Goal: Transaction & Acquisition: Purchase product/service

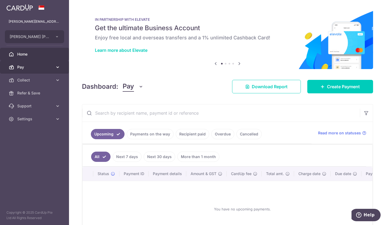
click at [30, 68] on span "Pay" at bounding box center [35, 66] width 36 height 5
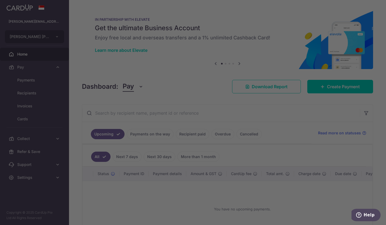
click at [35, 79] on div at bounding box center [195, 113] width 390 height 227
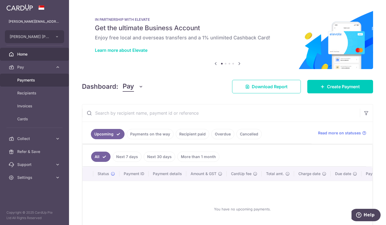
click at [40, 77] on link "Payments" at bounding box center [34, 80] width 69 height 13
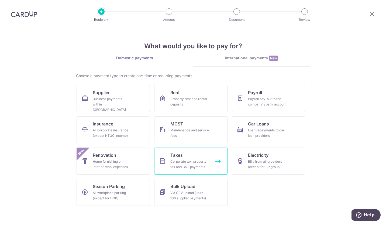
click at [193, 162] on div "Corporate tax, property tax and GST payments" at bounding box center [189, 164] width 39 height 11
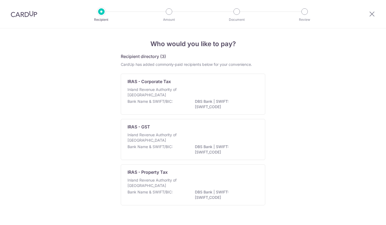
scroll to position [10, 0]
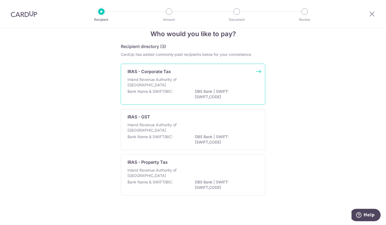
click at [259, 71] on div "IRAS - Corporate Tax Inland Revenue Authority of Singapore Bank Name & SWIFT/BI…" at bounding box center [193, 84] width 144 height 41
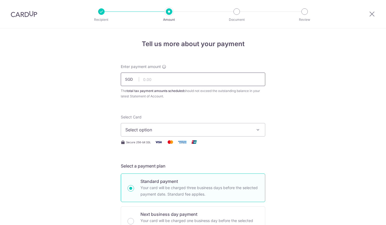
click at [196, 82] on input "text" at bounding box center [193, 78] width 144 height 13
type input "1,725.00"
click at [155, 127] on span "Select option" at bounding box center [188, 129] width 126 height 6
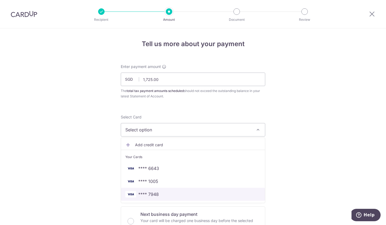
click at [184, 196] on span "**** 7948" at bounding box center [192, 194] width 135 height 6
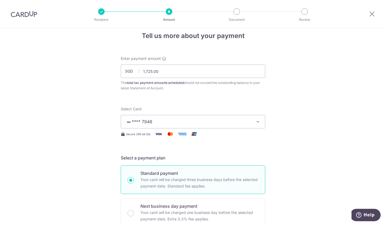
scroll to position [8, 0]
click at [255, 121] on icon "button" at bounding box center [257, 121] width 5 height 5
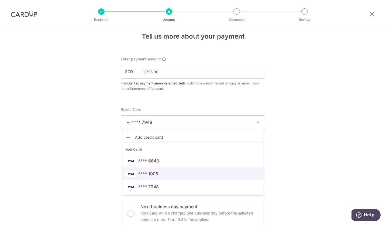
click at [188, 174] on span "**** 1005" at bounding box center [192, 173] width 135 height 6
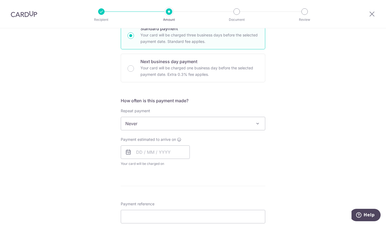
scroll to position [161, 0]
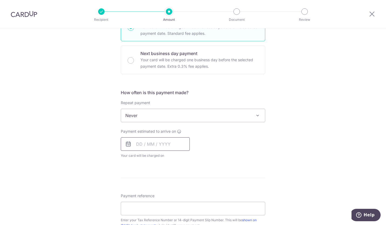
click at [163, 144] on input "text" at bounding box center [155, 143] width 69 height 13
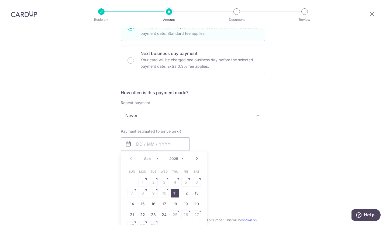
click at [175, 192] on link "11" at bounding box center [175, 193] width 9 height 9
type input "[DATE]"
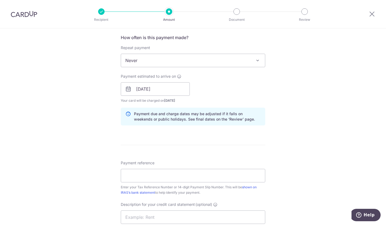
scroll to position [362, 0]
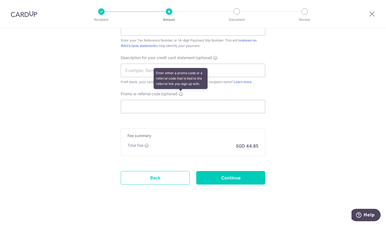
click at [180, 94] on icon at bounding box center [181, 94] width 4 height 4
click at [180, 100] on input "Promo or referral code (optional) Enter either a promo code or a referral code …" at bounding box center [193, 106] width 144 height 13
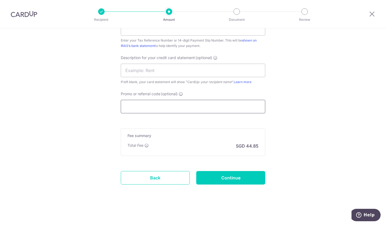
click at [150, 108] on input "Promo or referral code (optional)" at bounding box center [193, 106] width 144 height 13
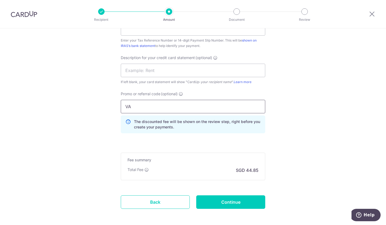
type input "V"
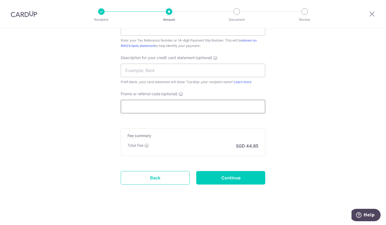
paste input "VTAX25R"
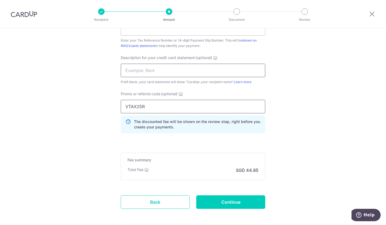
type input "VTAX25R"
click at [157, 73] on input "text" at bounding box center [193, 70] width 144 height 13
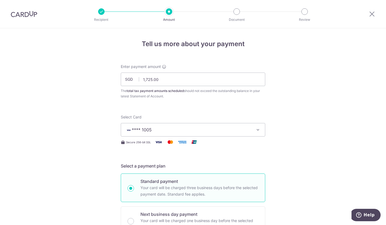
scroll to position [216, 0]
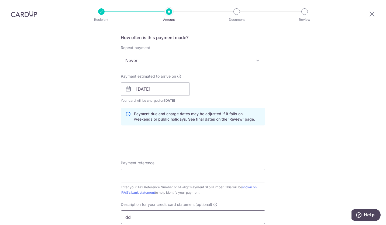
type input "dd"
click at [167, 175] on input "Payment reference" at bounding box center [193, 175] width 144 height 13
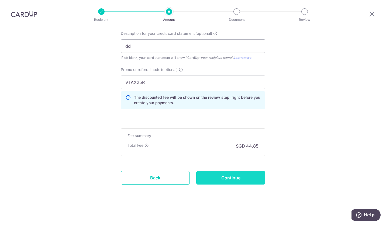
type input "xx"
click at [244, 175] on input "Continue" at bounding box center [230, 177] width 69 height 13
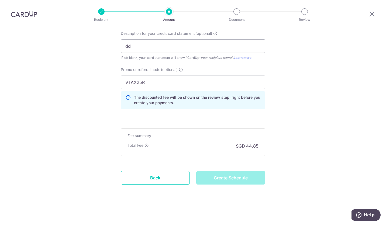
type input "Create Schedule"
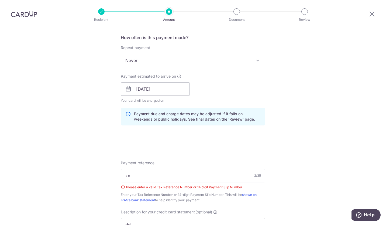
scroll to position [402, 0]
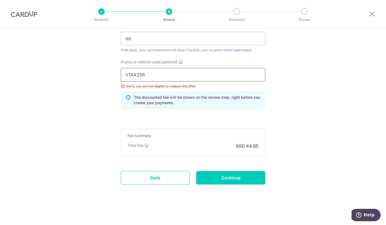
drag, startPoint x: 164, startPoint y: 72, endPoint x: 95, endPoint y: 71, distance: 68.2
type input "Boff185"
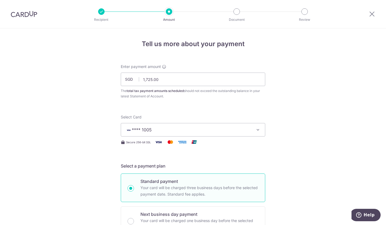
scroll to position [216, 0]
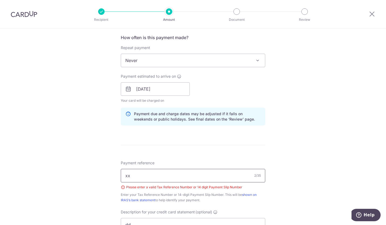
drag, startPoint x: 136, startPoint y: 176, endPoint x: 97, endPoint y: 172, distance: 39.0
click at [97, 172] on div "Tell us more about your payment Enter payment amount SGD 1,725.00 1725.00 The t…" at bounding box center [193, 112] width 386 height 598
paste input "25530172198018"
click at [272, 150] on div "Tell us more about your payment Enter payment amount SGD 1,725.00 1725.00 The t…" at bounding box center [193, 112] width 386 height 598
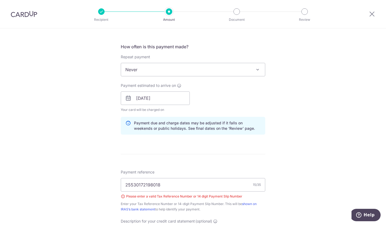
scroll to position [209, 0]
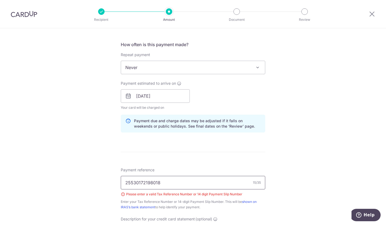
drag, startPoint x: 168, startPoint y: 184, endPoint x: 88, endPoint y: 175, distance: 80.3
click at [89, 179] on div "Tell us more about your payment Enter payment amount SGD 1,725.00 1725.00 The t…" at bounding box center [193, 119] width 386 height 598
paste input "TAI JIA EN."
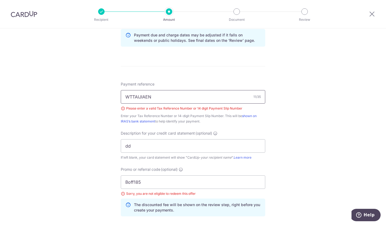
scroll to position [282, 0]
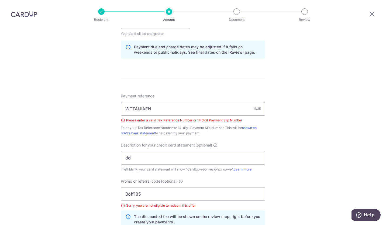
drag, startPoint x: 168, startPoint y: 109, endPoint x: 100, endPoint y: 108, distance: 67.7
click at [100, 108] on div "Tell us more about your payment Enter payment amount SGD 1,725.00 1725.00 The t…" at bounding box center [193, 45] width 386 height 598
type input "WTTAIJIAEN"
drag, startPoint x: 174, startPoint y: 196, endPoint x: 75, endPoint y: 186, distance: 98.7
click at [75, 186] on div "Tell us more about your payment Enter payment amount SGD 1,725.00 1725.00 The t…" at bounding box center [193, 45] width 386 height 598
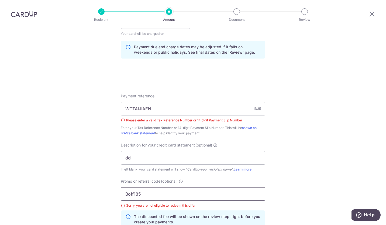
paste input "WTTAIJIAEN"
type input "WTTAIJIAEN"
drag, startPoint x: 145, startPoint y: 159, endPoint x: 100, endPoint y: 151, distance: 45.9
click at [101, 151] on div "Tell us more about your payment Enter payment amount SGD 1,725.00 1725.00 The t…" at bounding box center [193, 45] width 386 height 598
paste input "WTTAIJIAEN"
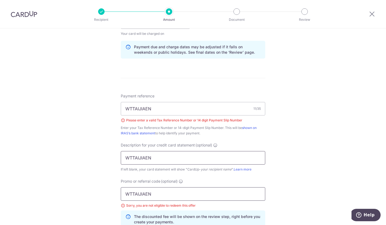
type input "WTTAIJIAEN"
drag, startPoint x: 163, startPoint y: 194, endPoint x: 79, endPoint y: 187, distance: 84.4
click at [79, 187] on div "Tell us more about your payment Enter payment amount SGD 1,725.00 1725.00 The t…" at bounding box center [193, 45] width 386 height 598
type input "boff185"
drag, startPoint x: 169, startPoint y: 108, endPoint x: 93, endPoint y: 103, distance: 75.9
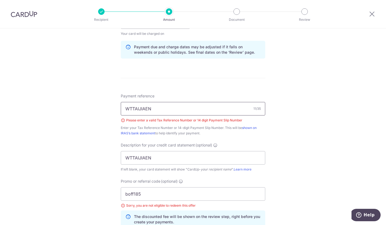
click at [93, 103] on div "Tell us more about your payment Enter payment amount SGD 1,725.00 1725.00 The t…" at bounding box center [193, 45] width 386 height 598
paste input "25530172198018"
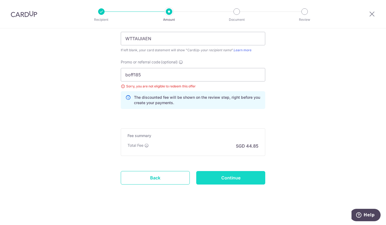
type input "25530172198018"
click at [237, 183] on input "Continue" at bounding box center [230, 177] width 69 height 13
type input "Create Schedule"
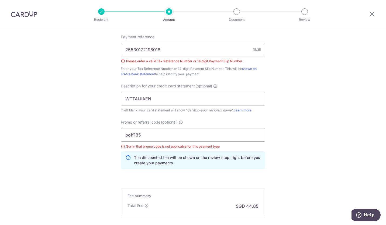
scroll to position [338, 0]
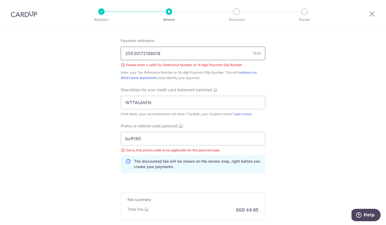
click at [124, 53] on input "25530172198018" at bounding box center [193, 53] width 144 height 13
click at [171, 54] on input "25530172198018" at bounding box center [193, 53] width 144 height 13
type input "25530172198018"
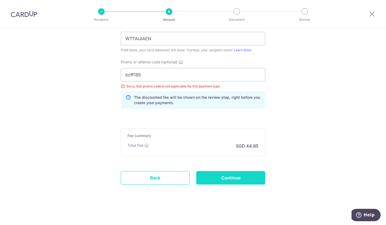
click at [231, 180] on input "Continue" at bounding box center [230, 177] width 69 height 13
type input "Create Schedule"
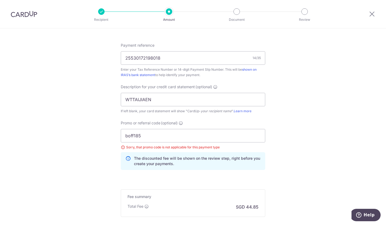
scroll to position [394, 0]
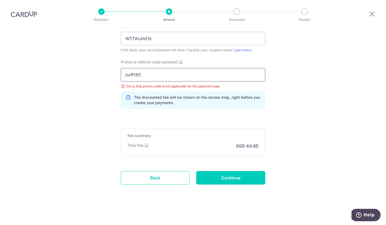
drag, startPoint x: 154, startPoint y: 78, endPoint x: 77, endPoint y: 76, distance: 77.4
paste input "BOFF"
type input "BOFF185"
click at [217, 176] on input "Continue" at bounding box center [230, 177] width 69 height 13
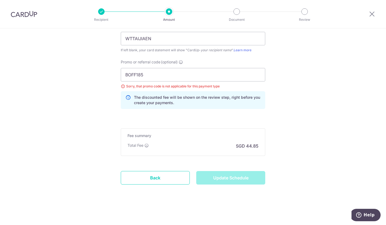
type input "Update Schedule"
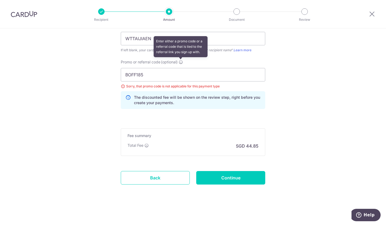
click at [179, 61] on icon at bounding box center [181, 62] width 4 height 4
click at [179, 68] on input "BOFF185" at bounding box center [193, 74] width 144 height 13
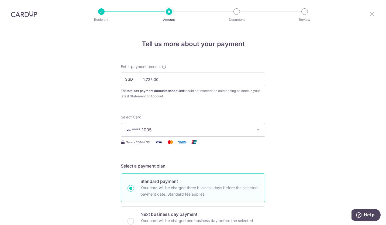
drag, startPoint x: 372, startPoint y: 13, endPoint x: 221, endPoint y: 29, distance: 151.8
click at [372, 13] on icon at bounding box center [372, 14] width 6 height 7
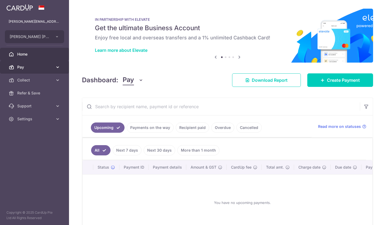
click at [21, 65] on span "Pay" at bounding box center [35, 66] width 36 height 5
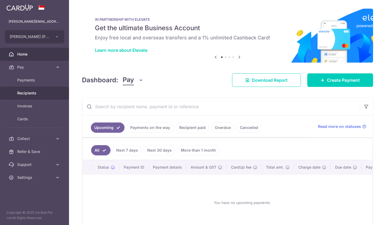
click at [28, 93] on span "Recipients" at bounding box center [35, 92] width 36 height 5
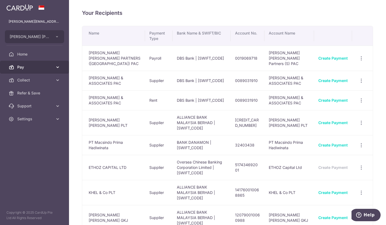
click at [37, 69] on span "Pay" at bounding box center [35, 66] width 36 height 5
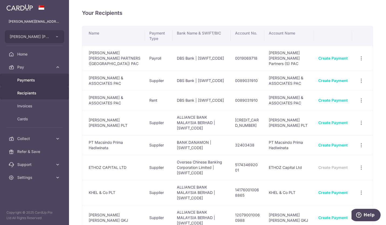
click at [38, 81] on span "Payments" at bounding box center [35, 79] width 36 height 5
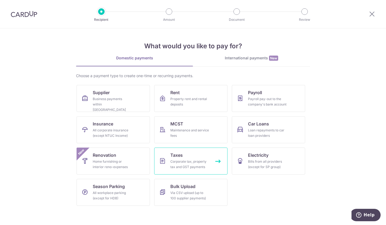
click at [186, 162] on div "Corporate tax, property tax and GST payments" at bounding box center [189, 164] width 39 height 11
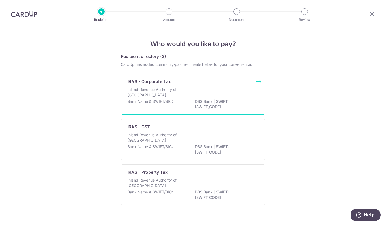
click at [257, 82] on div "IRAS - Corporate Tax Inland Revenue Authority of [GEOGRAPHIC_DATA] Bank Name & …" at bounding box center [193, 94] width 144 height 41
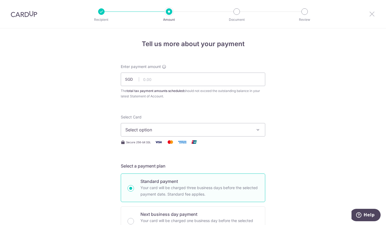
drag, startPoint x: 373, startPoint y: 16, endPoint x: 219, endPoint y: 27, distance: 154.6
click at [373, 16] on icon at bounding box center [372, 14] width 6 height 7
